Goal: Task Accomplishment & Management: Manage account settings

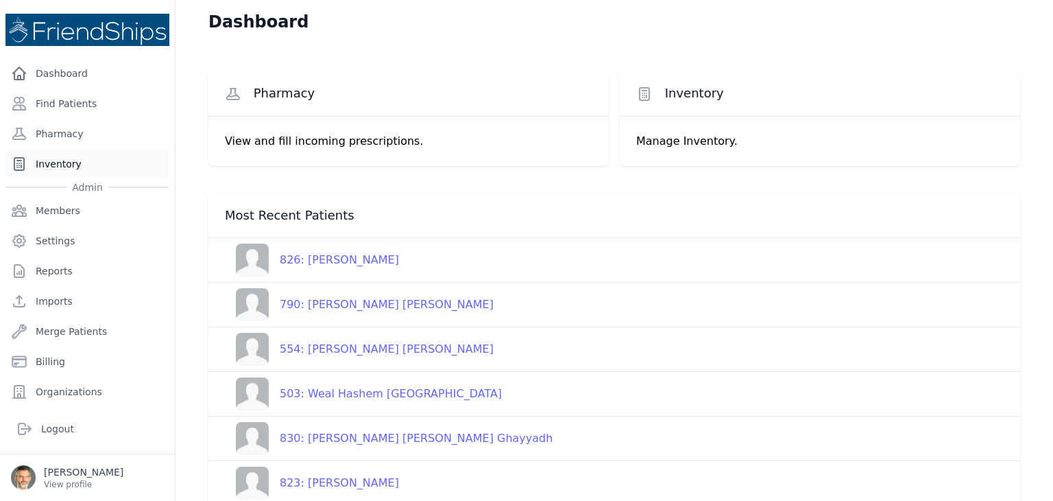
click at [67, 163] on link "Inventory" at bounding box center [87, 163] width 164 height 27
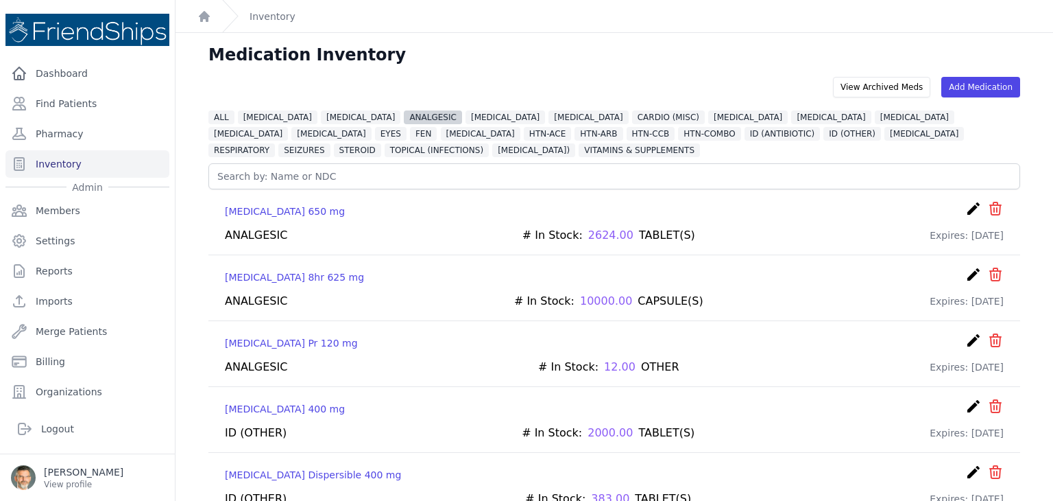
click at [404, 115] on span "ANALGESIC" at bounding box center [433, 117] width 58 height 14
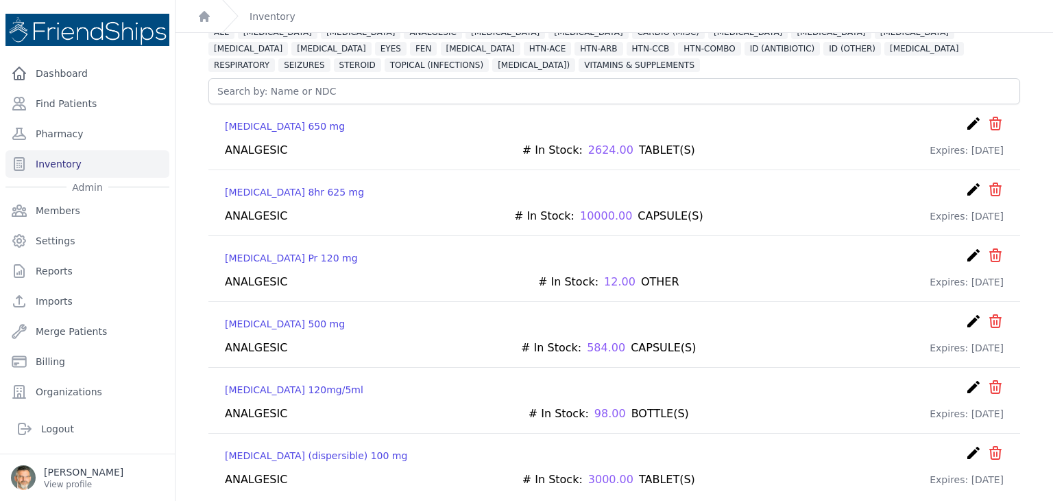
scroll to position [87, 0]
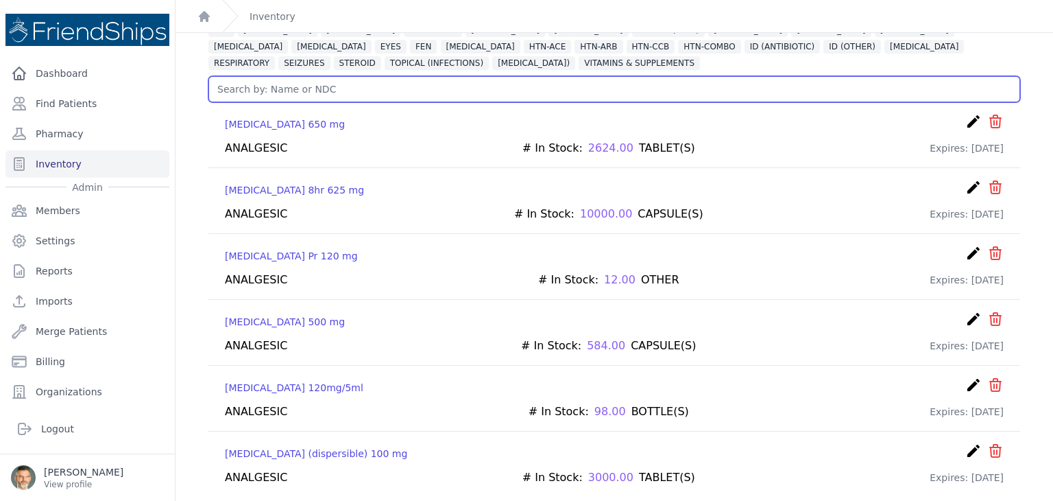
click at [713, 95] on input "text" at bounding box center [614, 89] width 812 height 26
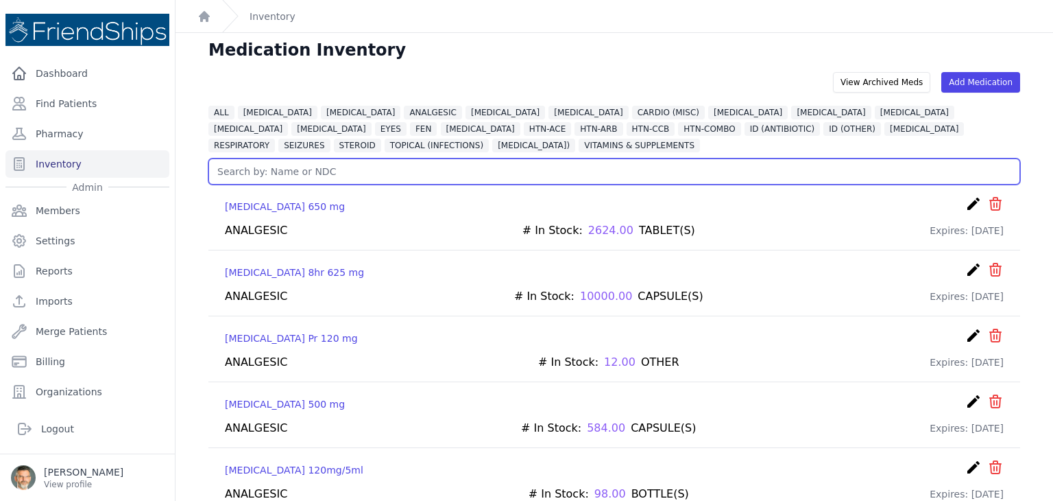
scroll to position [0, 0]
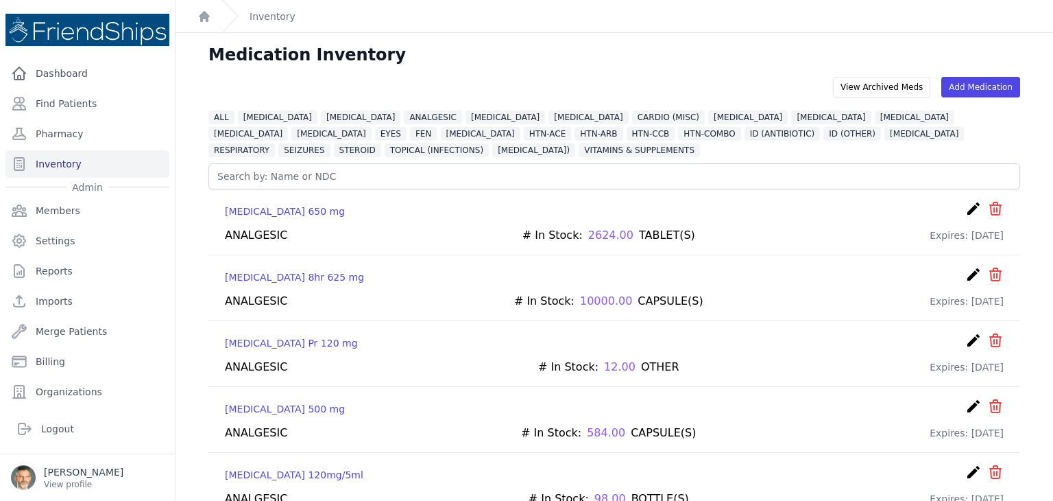
click at [717, 236] on div "ANALGESIC # In Stock: 2624.00 TABLET(S) Expires: [DATE]" at bounding box center [614, 235] width 779 height 16
click at [885, 134] on span "[MEDICAL_DATA]" at bounding box center [925, 134] width 80 height 14
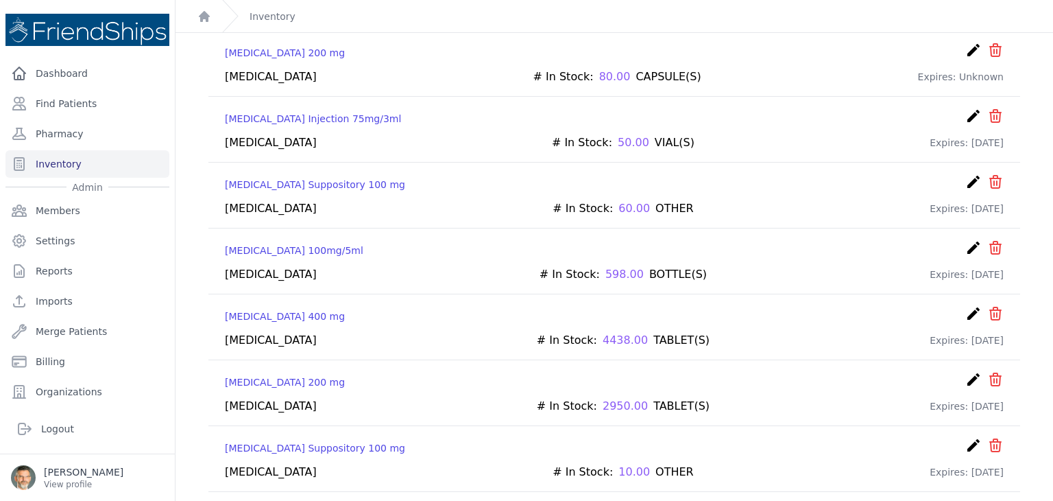
scroll to position [167, 0]
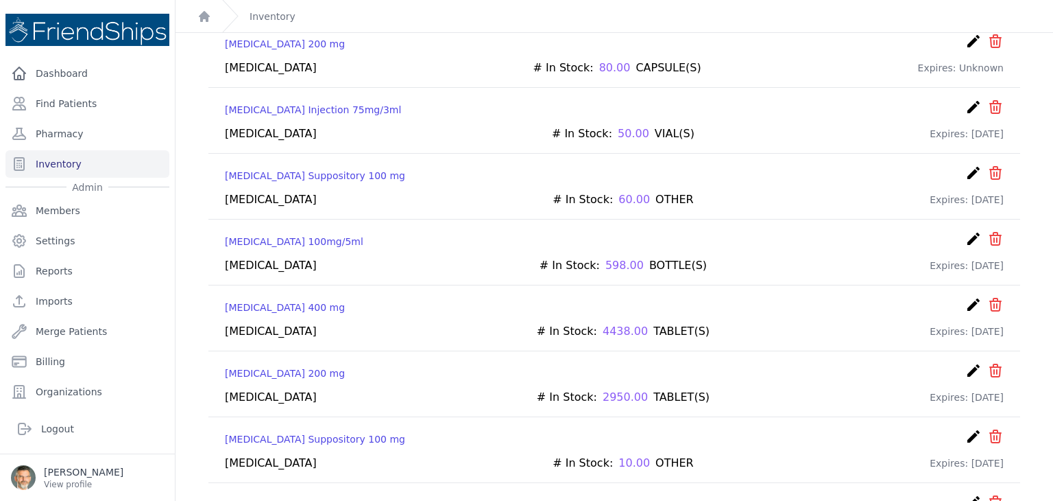
click at [603, 323] on span "4438.00" at bounding box center [625, 331] width 45 height 16
click at [966, 302] on icon "create" at bounding box center [974, 304] width 16 height 16
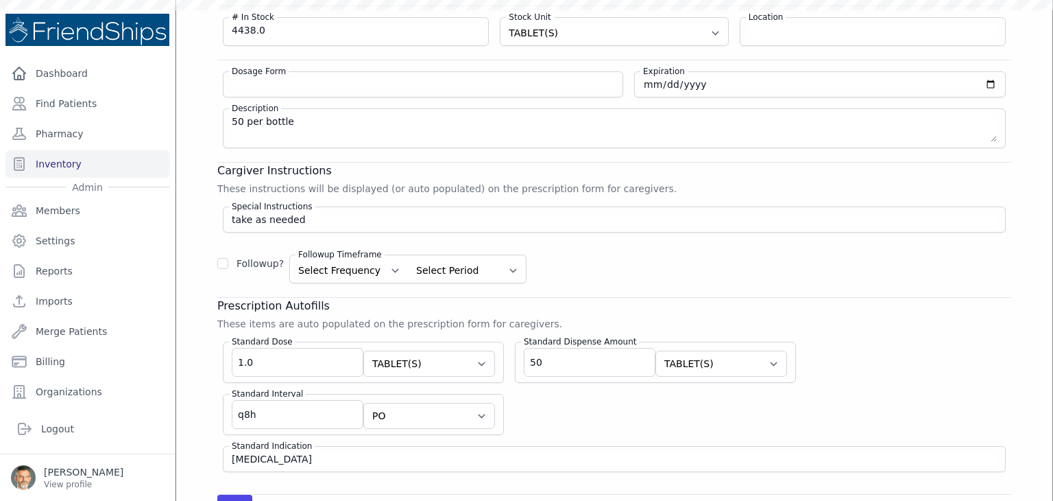
scroll to position [56, 0]
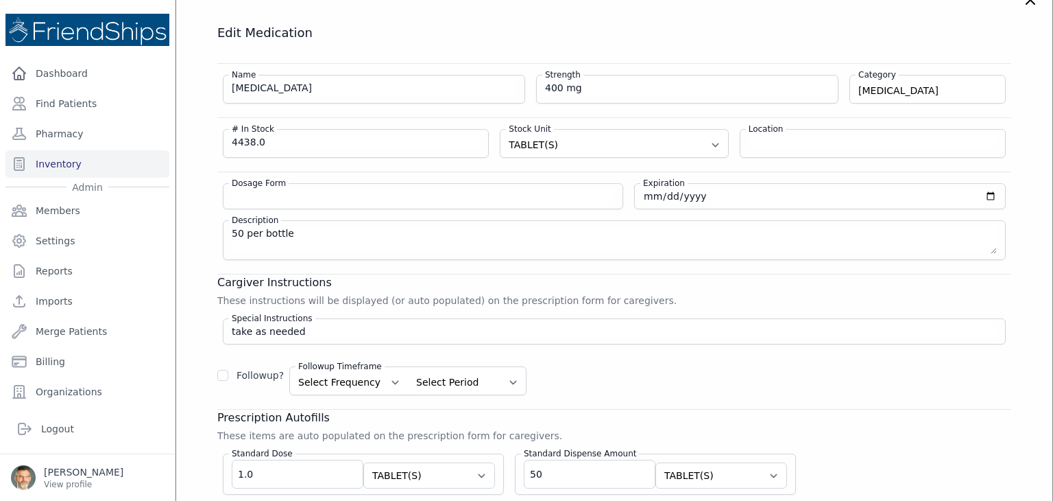
click at [856, 363] on div "Followup? Followup Timeframe Select Frequency 1 2 3 4 5 6 7 8 9 10 11 12 Select…" at bounding box center [614, 375] width 794 height 40
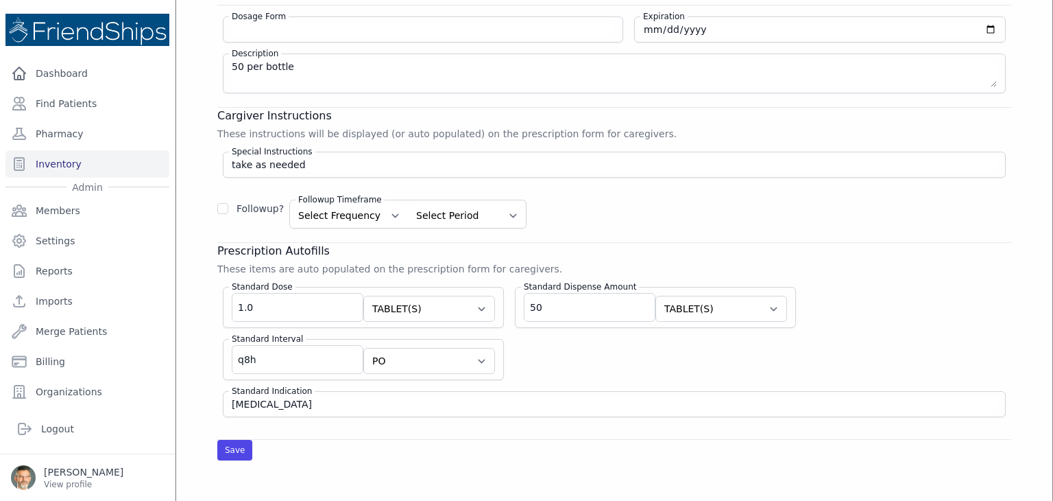
scroll to position [239, 0]
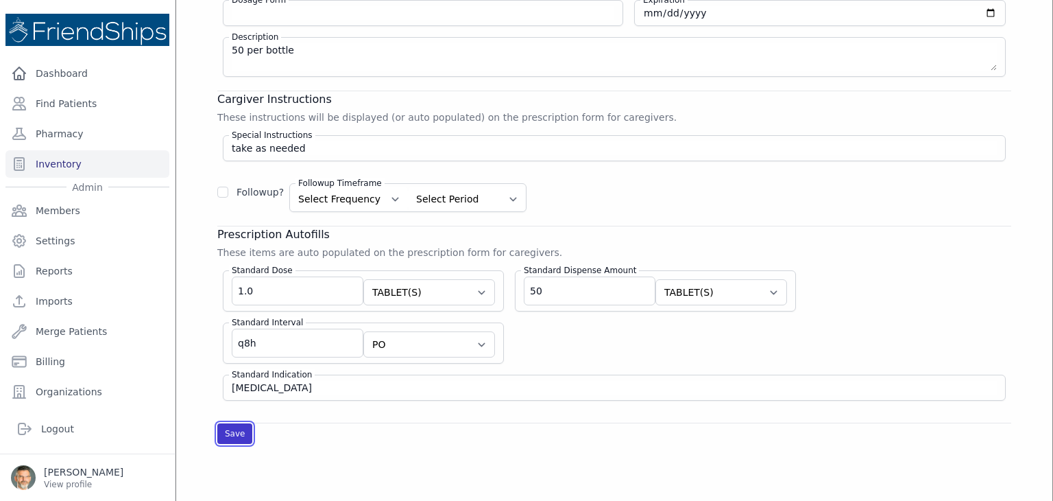
click at [236, 433] on button "Save" at bounding box center [234, 433] width 35 height 21
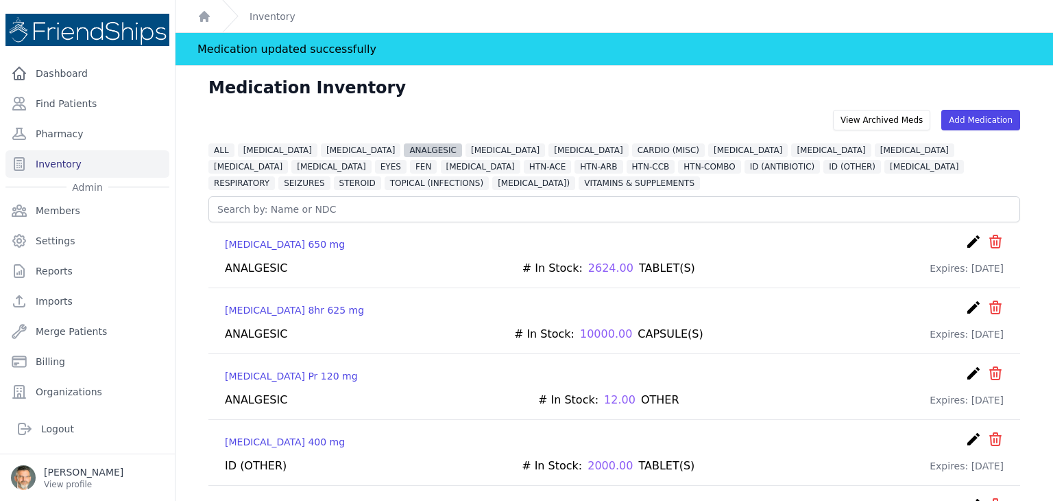
click at [404, 148] on span "ANALGESIC" at bounding box center [433, 150] width 58 height 14
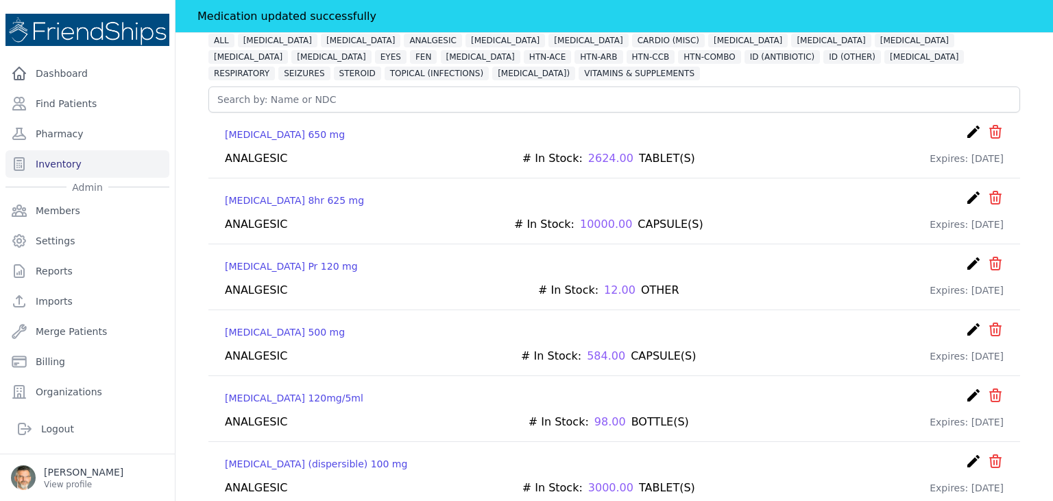
scroll to position [110, 0]
